Goal: Browse casually

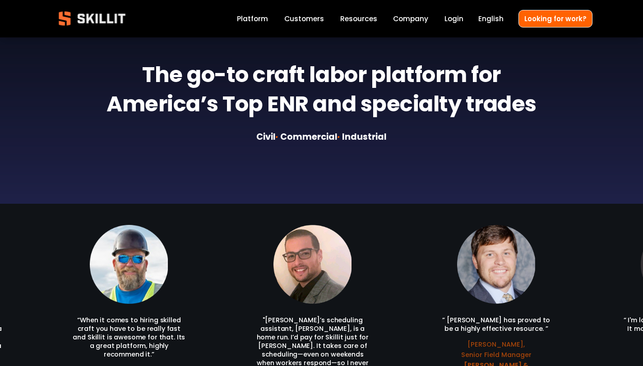
scroll to position [1046, 0]
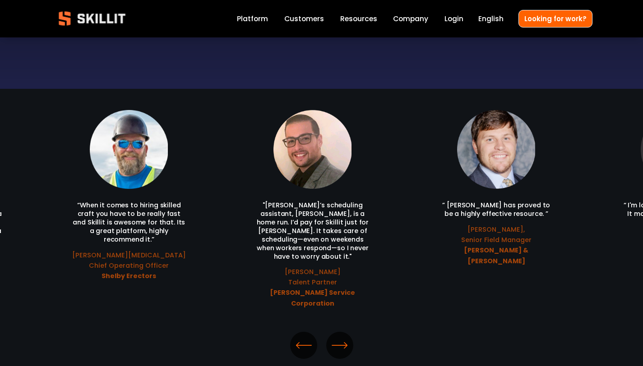
click at [614, 170] on div "“When it comes to hiring skilled craft you have to be really fast and Skillit i…" at bounding box center [321, 209] width 643 height 199
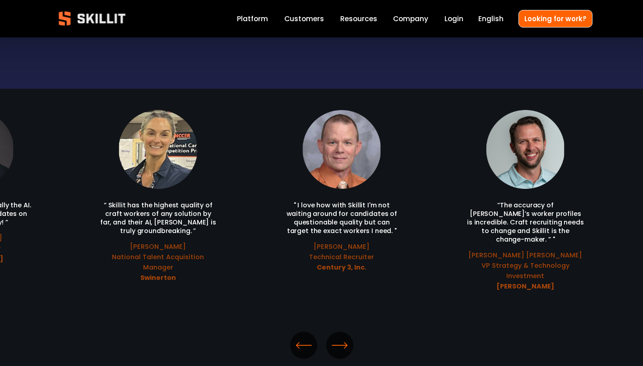
drag, startPoint x: 601, startPoint y: 174, endPoint x: 65, endPoint y: 151, distance: 536.2
click at [0, 151] on div "“When it comes to hiring skilled craft you have to be really fast and Skillit i…" at bounding box center [321, 209] width 643 height 199
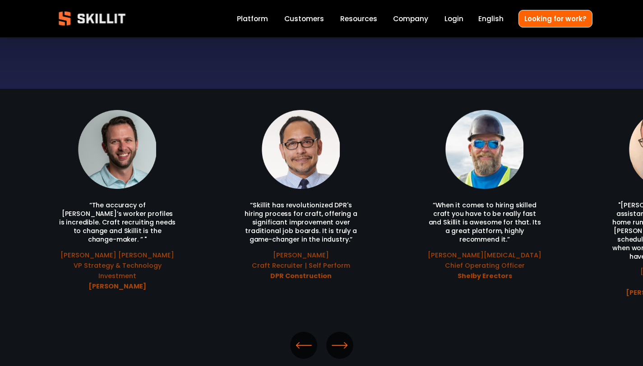
drag, startPoint x: 418, startPoint y: 161, endPoint x: 95, endPoint y: 176, distance: 323.2
click at [95, 176] on ul "“When it comes to hiring skilled craft you have to be really fast and Skillit i…" at bounding box center [321, 209] width 541 height 199
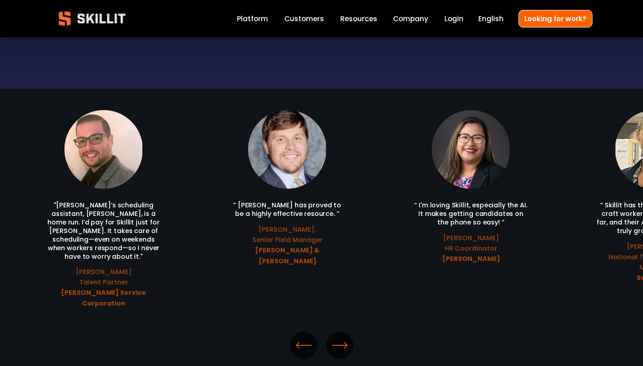
drag, startPoint x: 401, startPoint y: 150, endPoint x: 0, endPoint y: 159, distance: 401.5
click at [3, 160] on div "“When it comes to hiring skilled craft you have to be really fast and Skillit i…" at bounding box center [321, 209] width 643 height 199
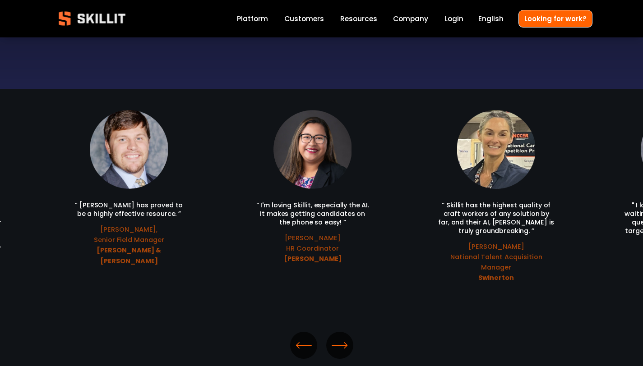
drag, startPoint x: 10, startPoint y: 158, endPoint x: 3, endPoint y: 185, distance: 27.6
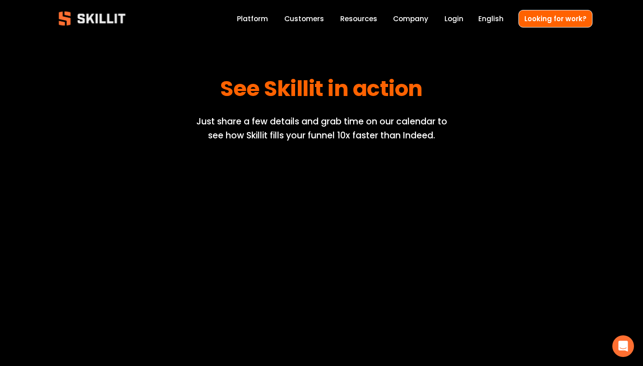
click at [101, 18] on img at bounding box center [92, 18] width 82 height 27
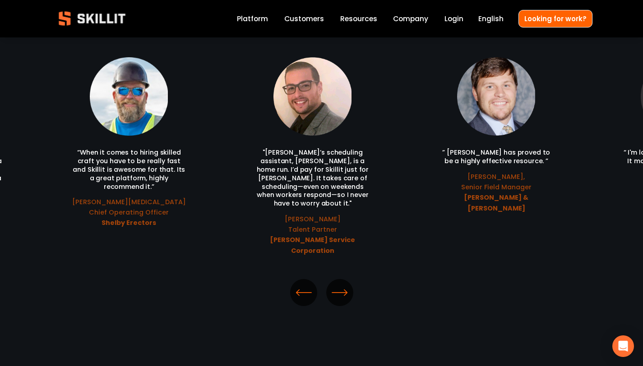
scroll to position [1945, 0]
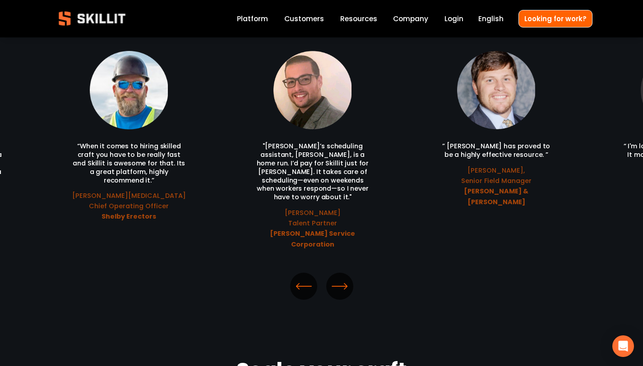
click at [342, 278] on icon "\a \a \a Next\a \a" at bounding box center [339, 286] width 16 height 16
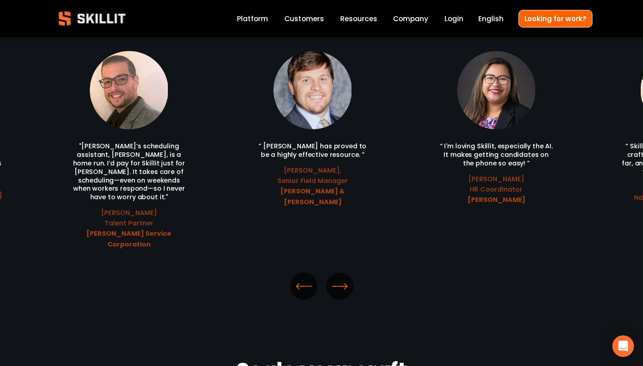
click at [342, 278] on icon "\a \a \a Next\a \a" at bounding box center [339, 286] width 16 height 16
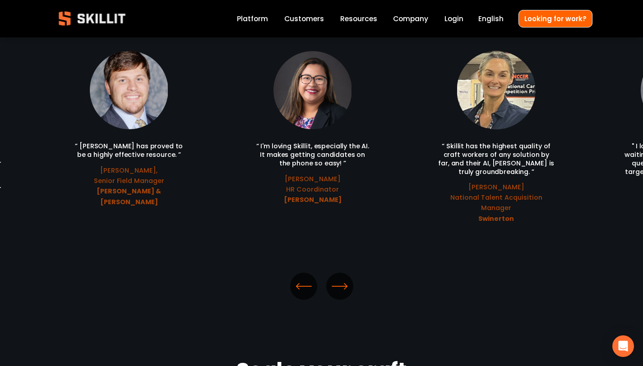
click at [342, 278] on icon "\a \a \a Next\a \a" at bounding box center [339, 286] width 16 height 16
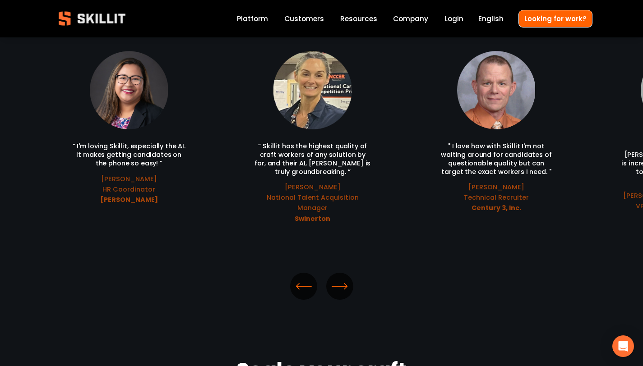
click at [342, 278] on icon "\a \a \a Next\a \a" at bounding box center [339, 286] width 16 height 16
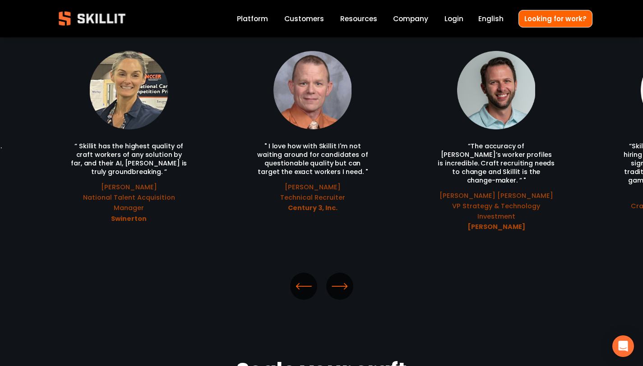
click at [342, 278] on icon "\a \a \a Next\a \a" at bounding box center [339, 286] width 16 height 16
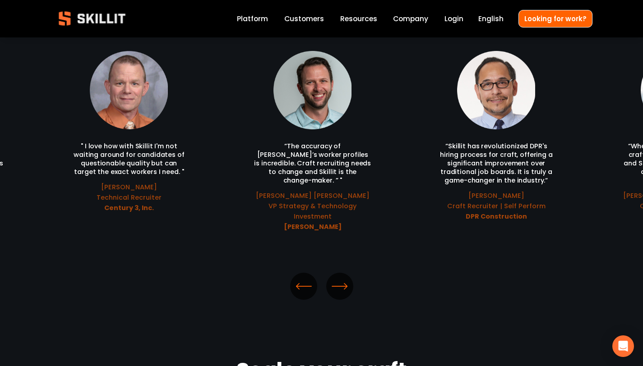
click at [342, 278] on icon "\a \a \a Next\a \a" at bounding box center [339, 286] width 16 height 16
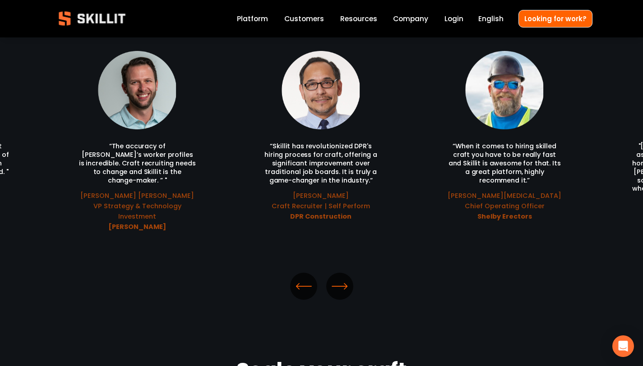
click at [342, 278] on icon "\a \a \a Next\a \a" at bounding box center [339, 286] width 16 height 16
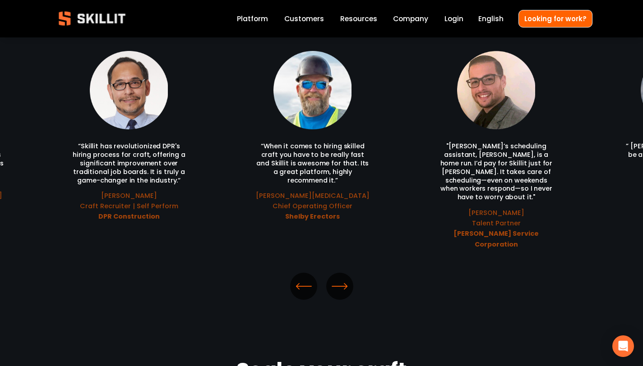
click at [342, 278] on icon "\a \a \a Next\a \a" at bounding box center [339, 286] width 16 height 16
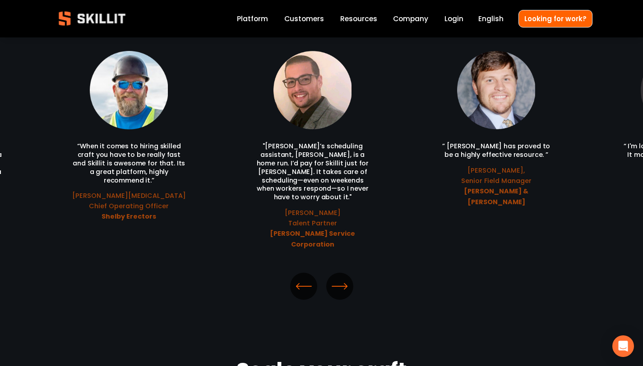
click at [342, 278] on icon "\a \a \a Next\a \a" at bounding box center [339, 286] width 16 height 16
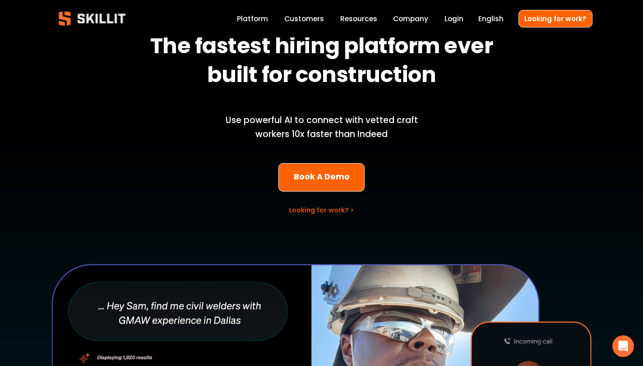
scroll to position [0, 0]
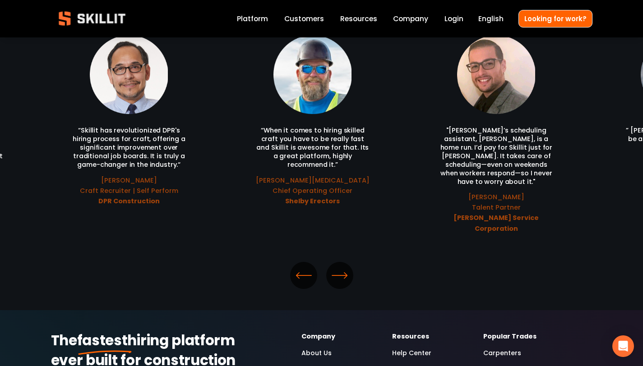
scroll to position [1095, 0]
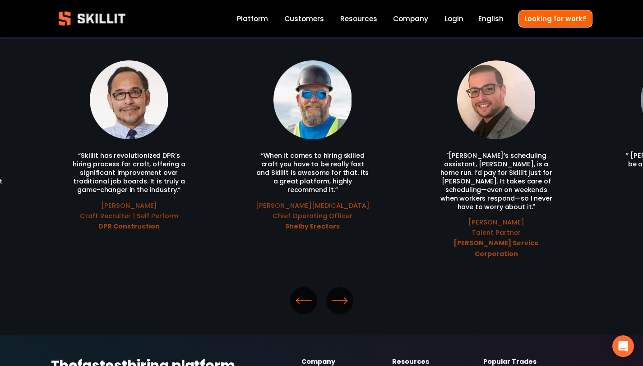
click at [336, 298] on icon "\a \a \a Next\a \a" at bounding box center [339, 301] width 16 height 16
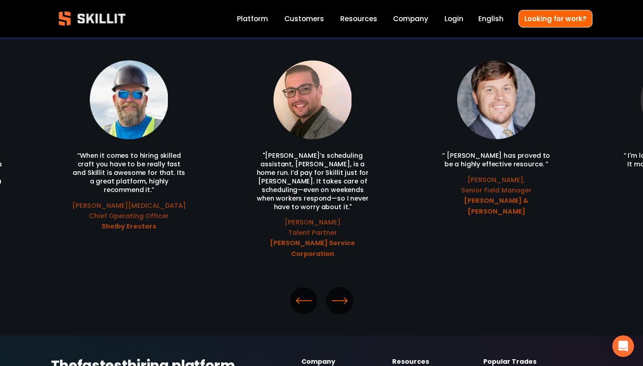
click at [336, 297] on icon "\a \a \a Next\a \a" at bounding box center [339, 301] width 16 height 16
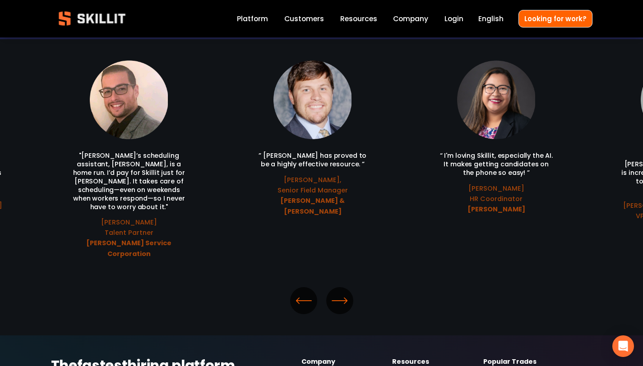
click at [337, 297] on icon "\a \a \a Next\a \a" at bounding box center [339, 301] width 16 height 16
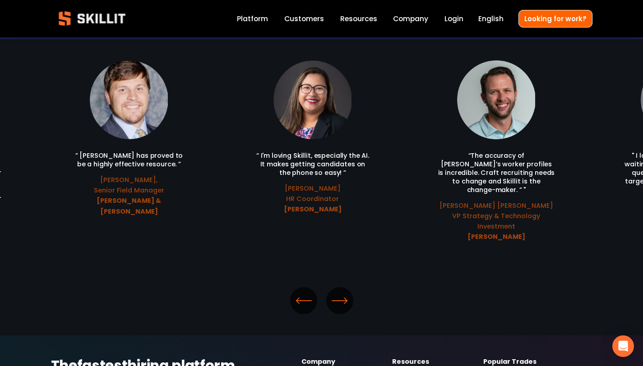
click at [337, 297] on icon "\a \a \a Next\a \a" at bounding box center [339, 301] width 16 height 16
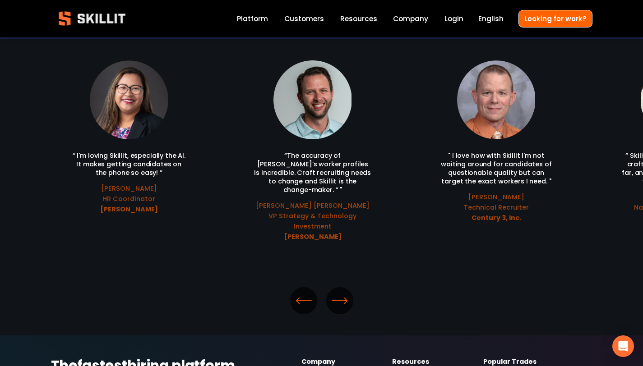
click at [337, 296] on icon "\a \a \a Next\a \a" at bounding box center [339, 301] width 16 height 16
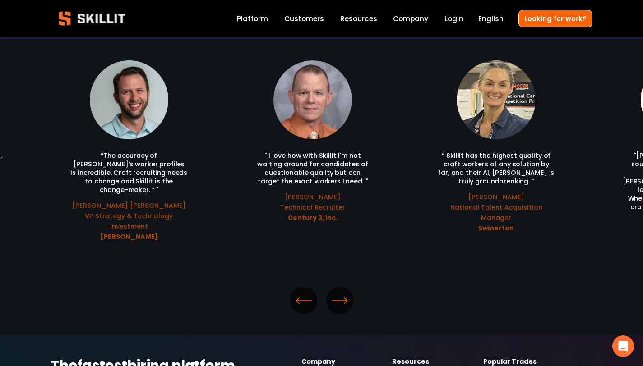
click at [337, 296] on icon "\a \a \a Next\a \a" at bounding box center [339, 301] width 16 height 16
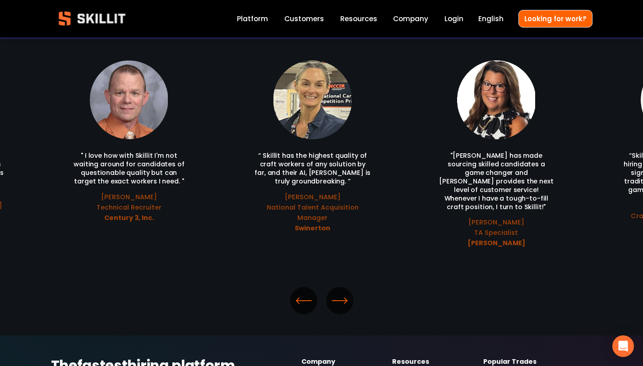
click at [337, 296] on icon "\a \a \a Next\a \a" at bounding box center [339, 301] width 16 height 16
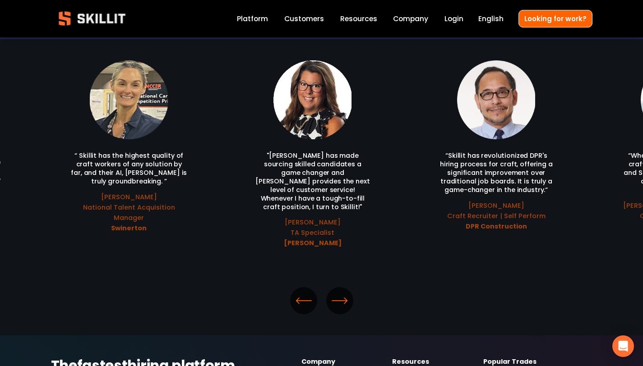
click at [337, 296] on icon "\a \a \a Next\a \a" at bounding box center [339, 301] width 16 height 16
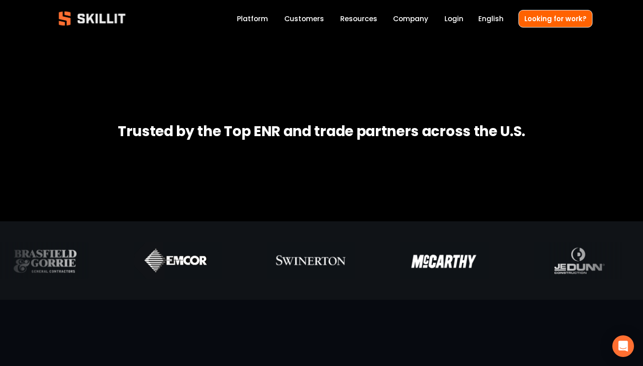
scroll to position [248, 0]
